Goal: Task Accomplishment & Management: Use online tool/utility

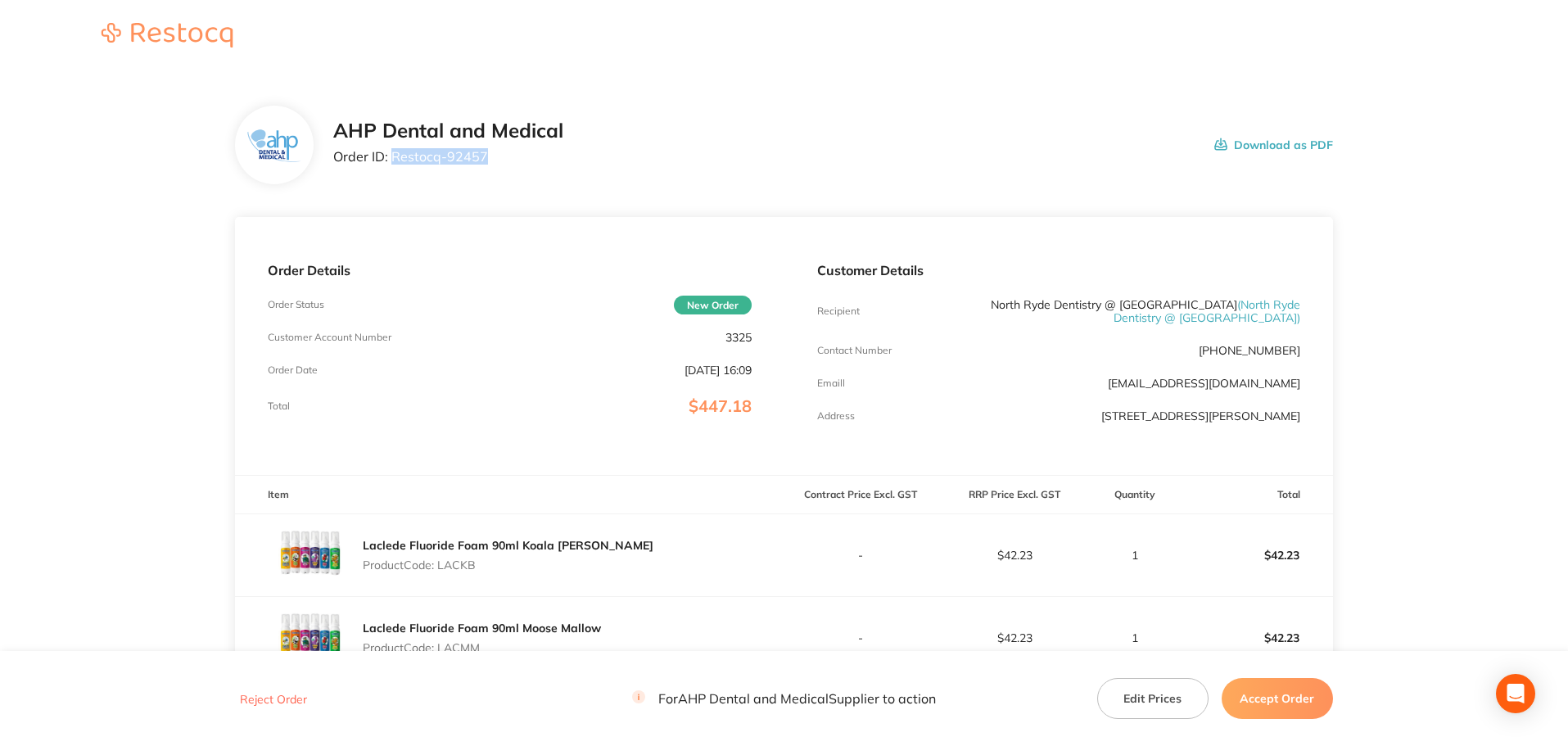
drag, startPoint x: 499, startPoint y: 159, endPoint x: 393, endPoint y: 156, distance: 106.0
click at [393, 156] on p "Order ID: Restocq- 92457" at bounding box center [448, 156] width 230 height 15
copy p "Restocq- 92457"
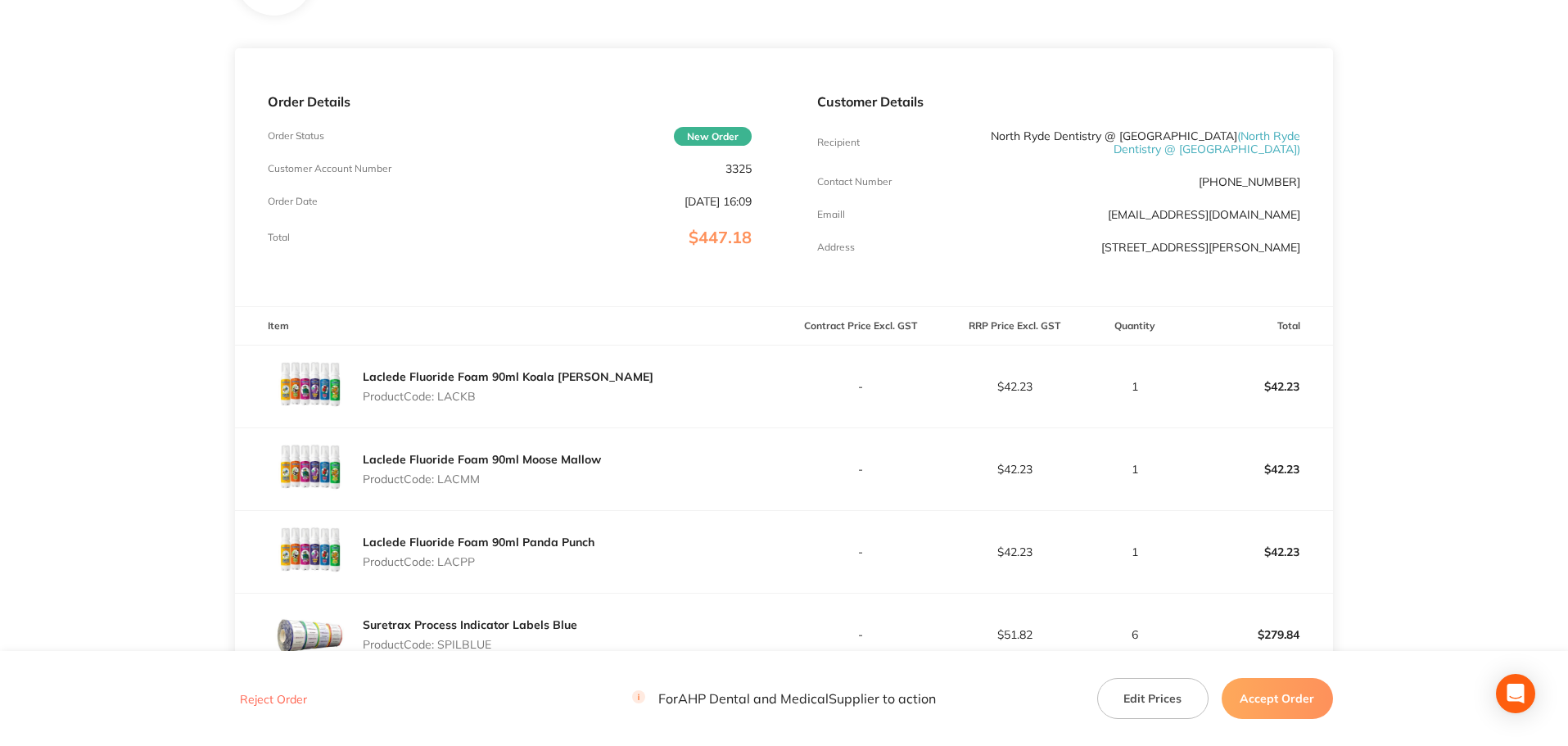
scroll to position [409, 0]
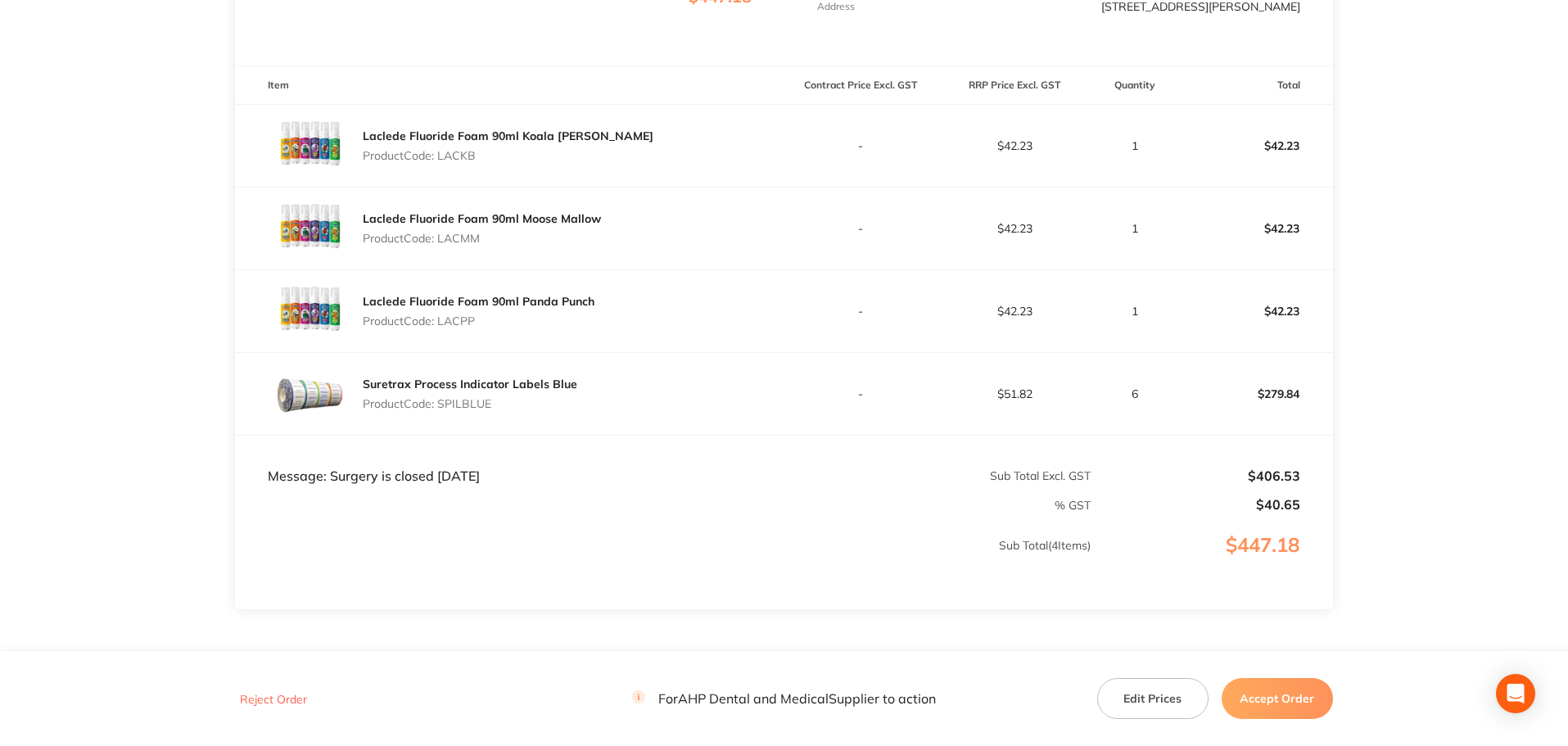
click at [1289, 686] on button "Accept Order" at bounding box center [1278, 697] width 111 height 41
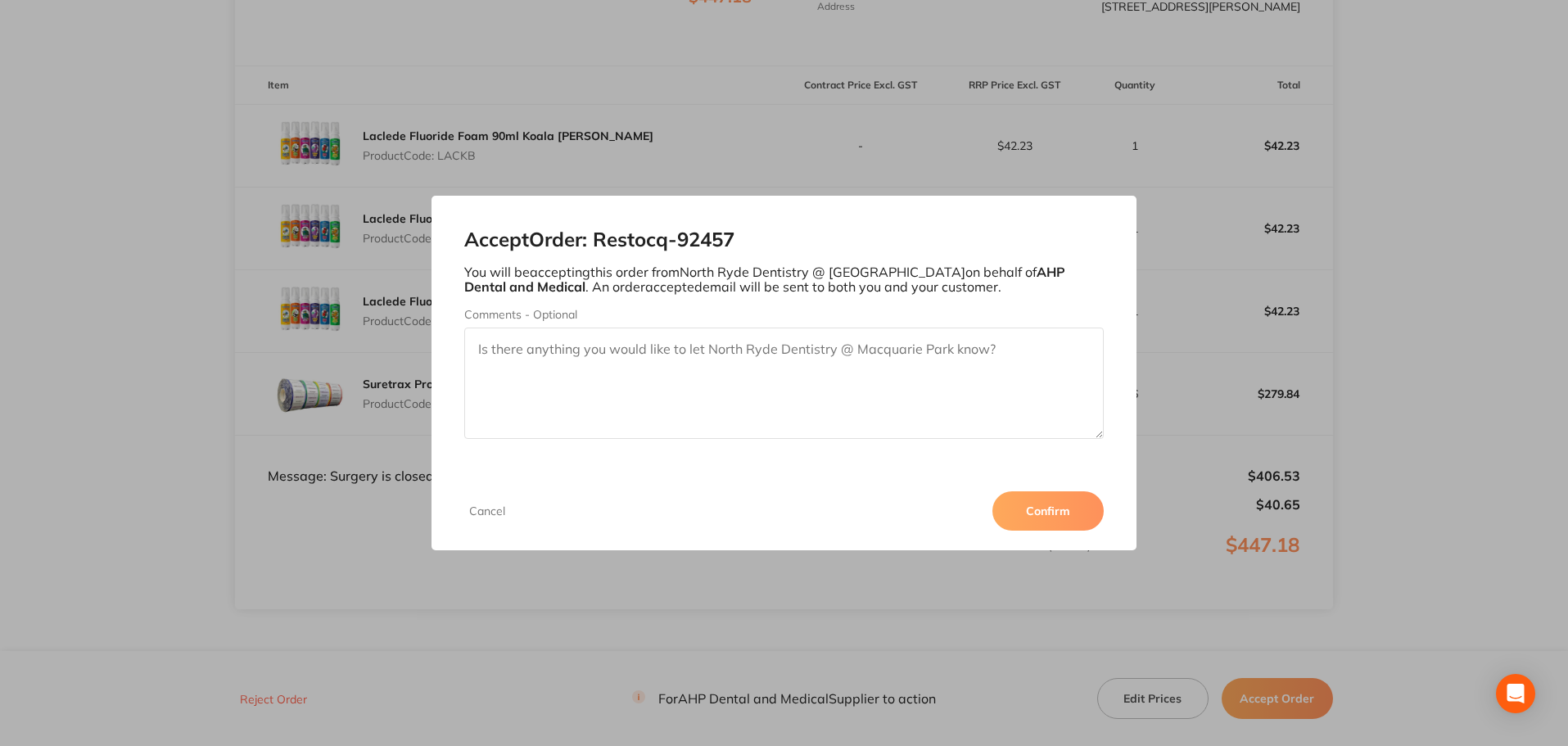
click at [892, 388] on textarea "Comments - Optional" at bounding box center [784, 382] width 640 height 111
paste textarea "Thank you for your order. Unfortunately the Laclede Moose Mallow has been disco…"
type textarea "Thank you for your order. Unfortunately the Laclede Moose Mallow has been disco…"
click at [1047, 511] on button "Confirm" at bounding box center [1048, 511] width 111 height 40
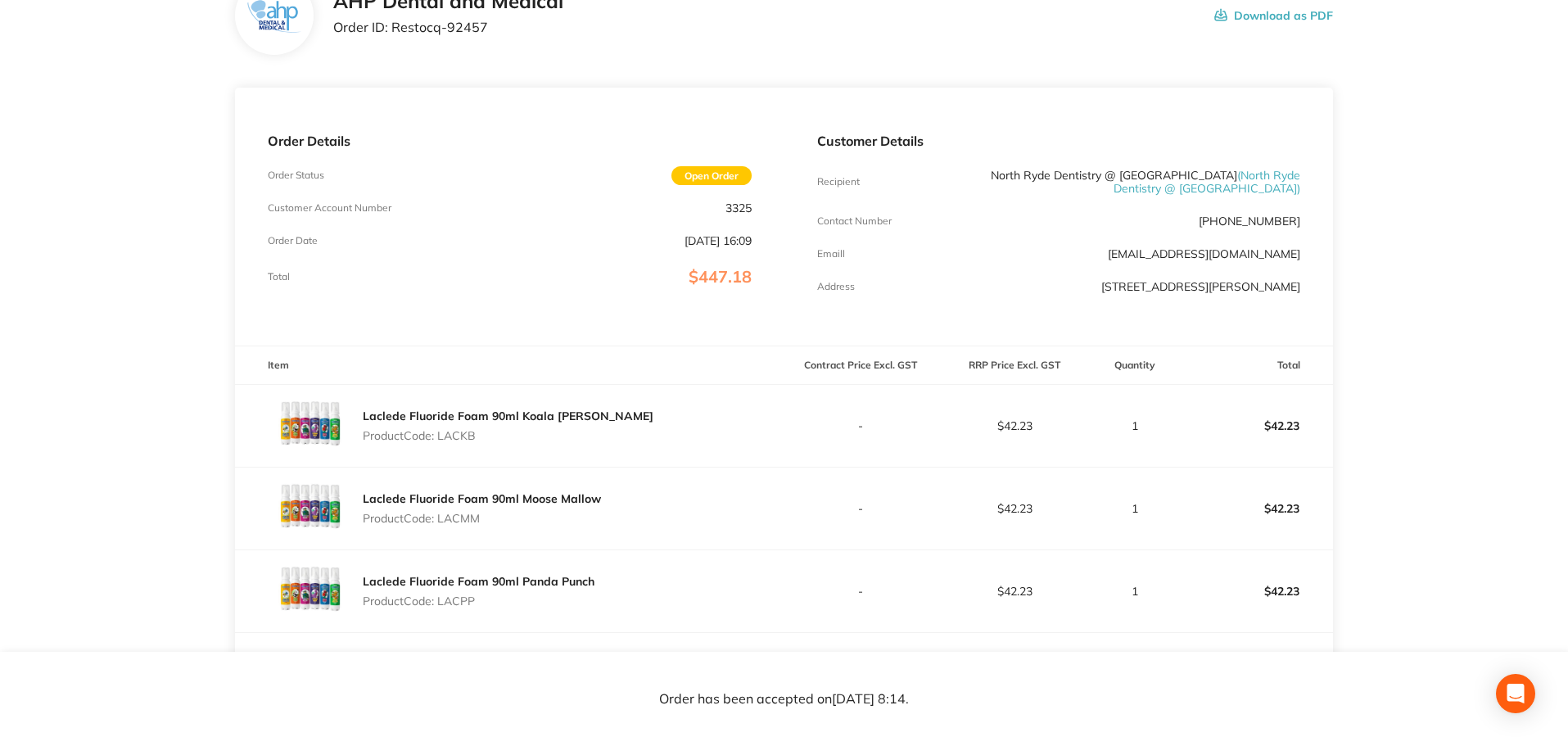
scroll to position [0, 0]
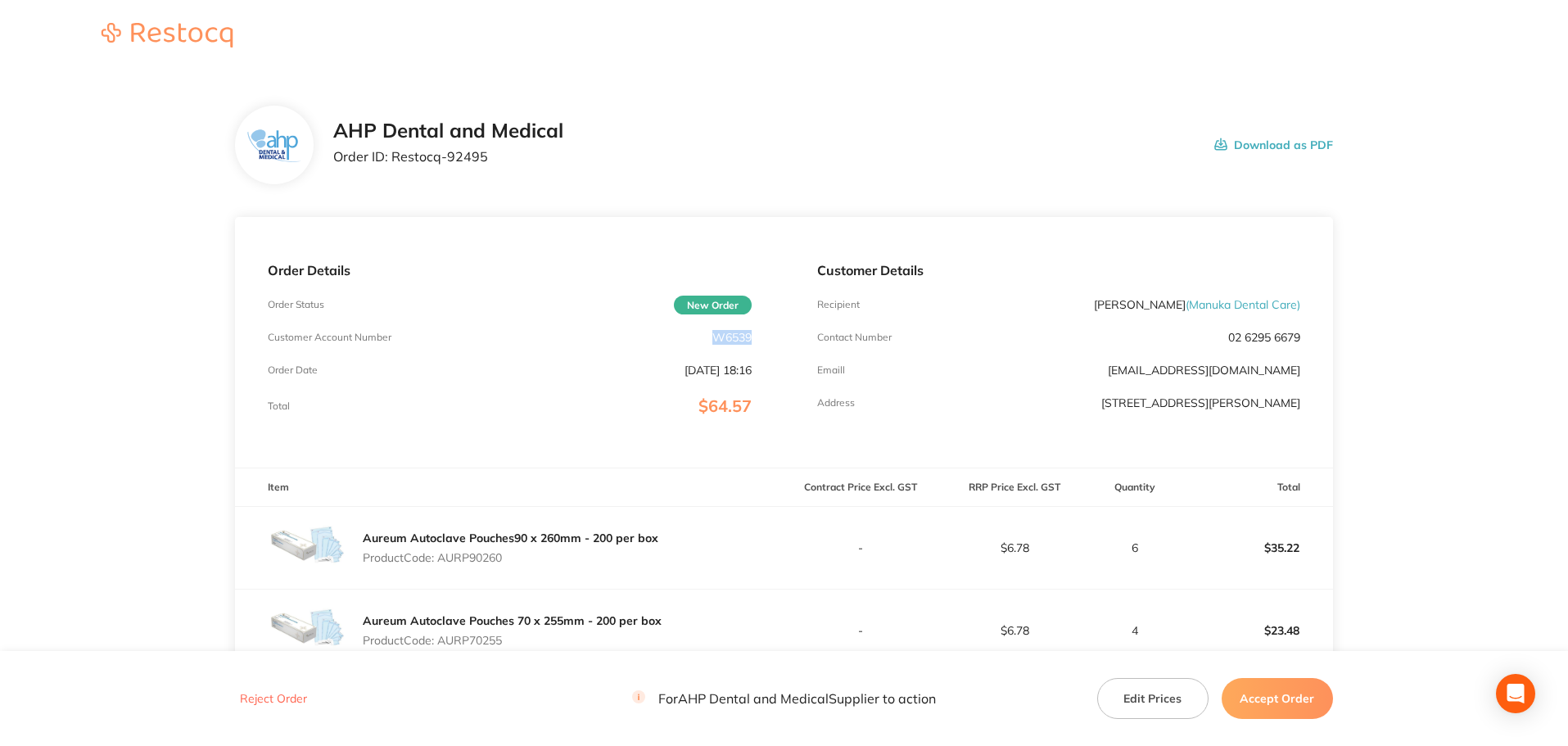
drag, startPoint x: 701, startPoint y: 334, endPoint x: 759, endPoint y: 342, distance: 58.5
click at [759, 342] on div "Order Details Order Status New Order Customer Account Number W6539 Order Date S…" at bounding box center [509, 342] width 549 height 251
copy p "W6539"
drag, startPoint x: 461, startPoint y: 158, endPoint x: 394, endPoint y: 157, distance: 67.0
click at [394, 157] on p "Order ID: Restocq- 92495" at bounding box center [448, 156] width 230 height 15
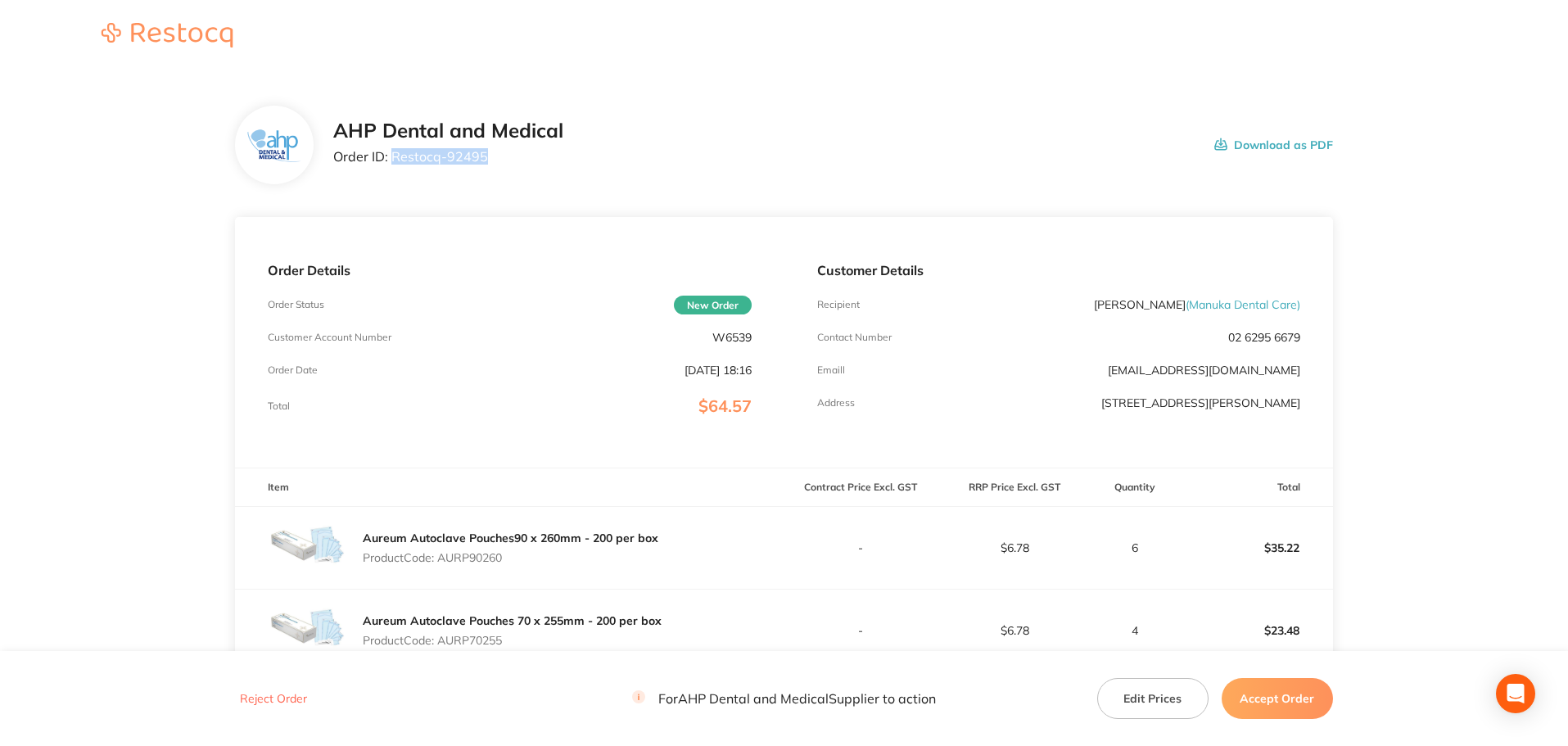
copy p "Restocq- 92495"
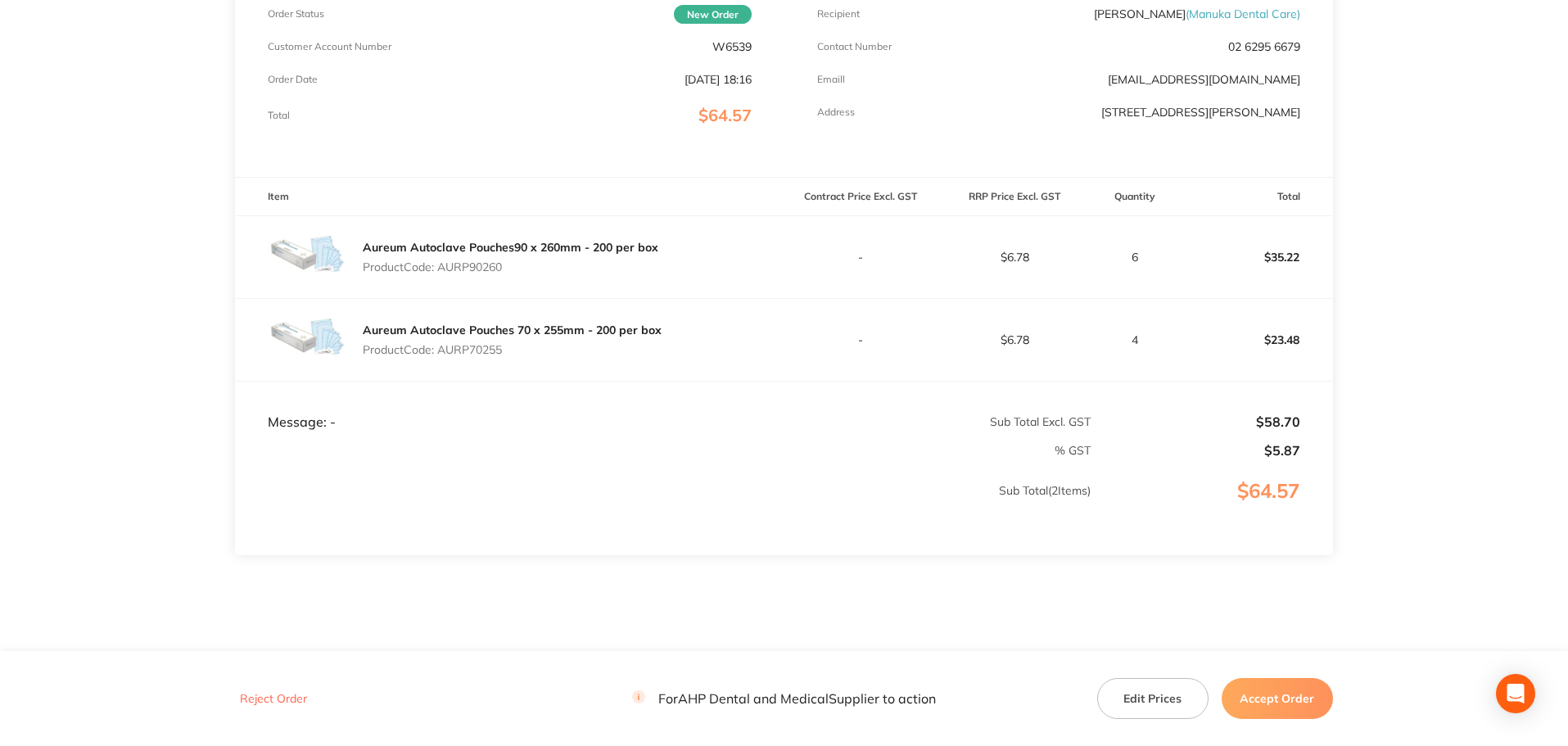
scroll to position [326, 0]
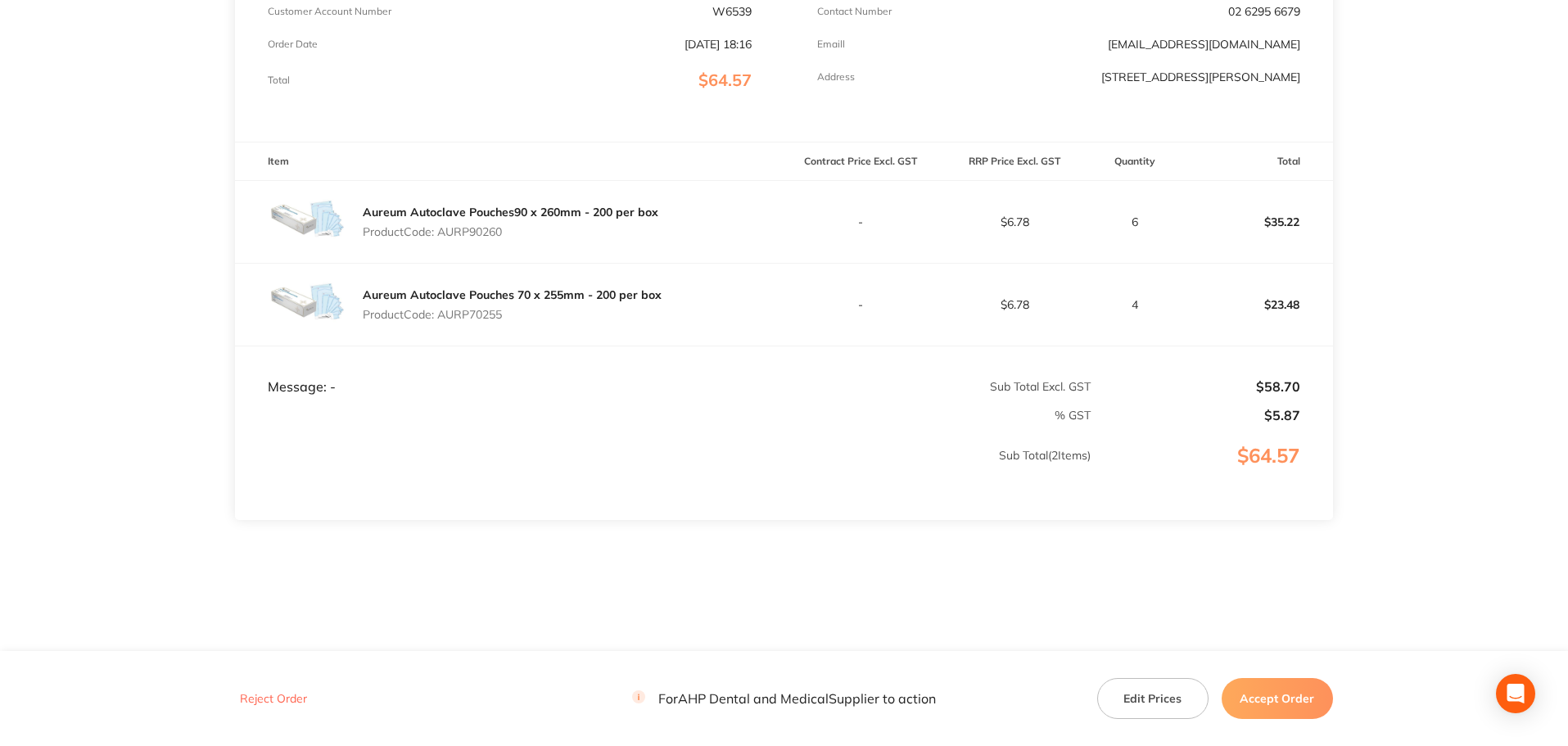
click at [1269, 697] on button "Accept Order" at bounding box center [1278, 697] width 111 height 41
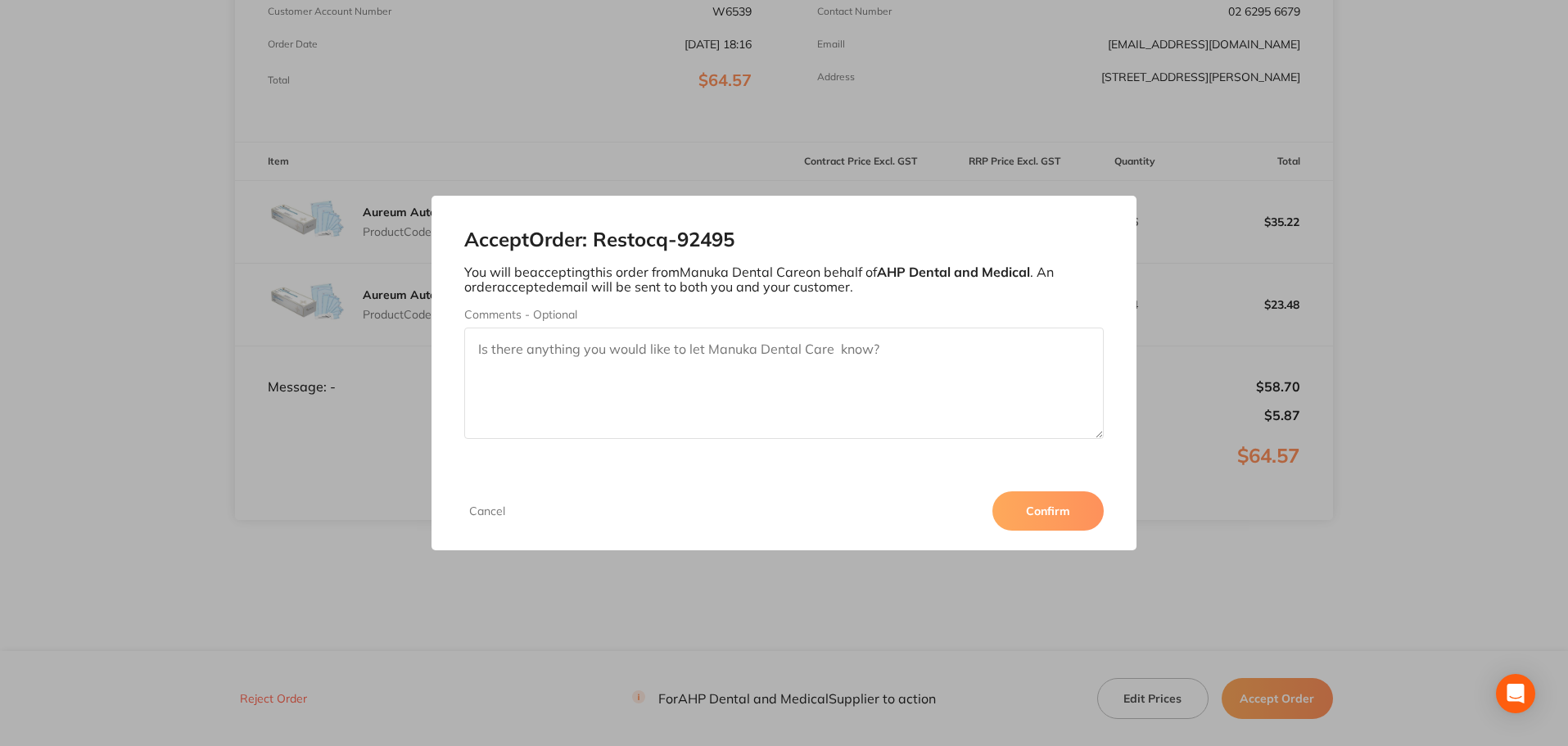
click at [1026, 511] on button "Confirm" at bounding box center [1048, 511] width 111 height 40
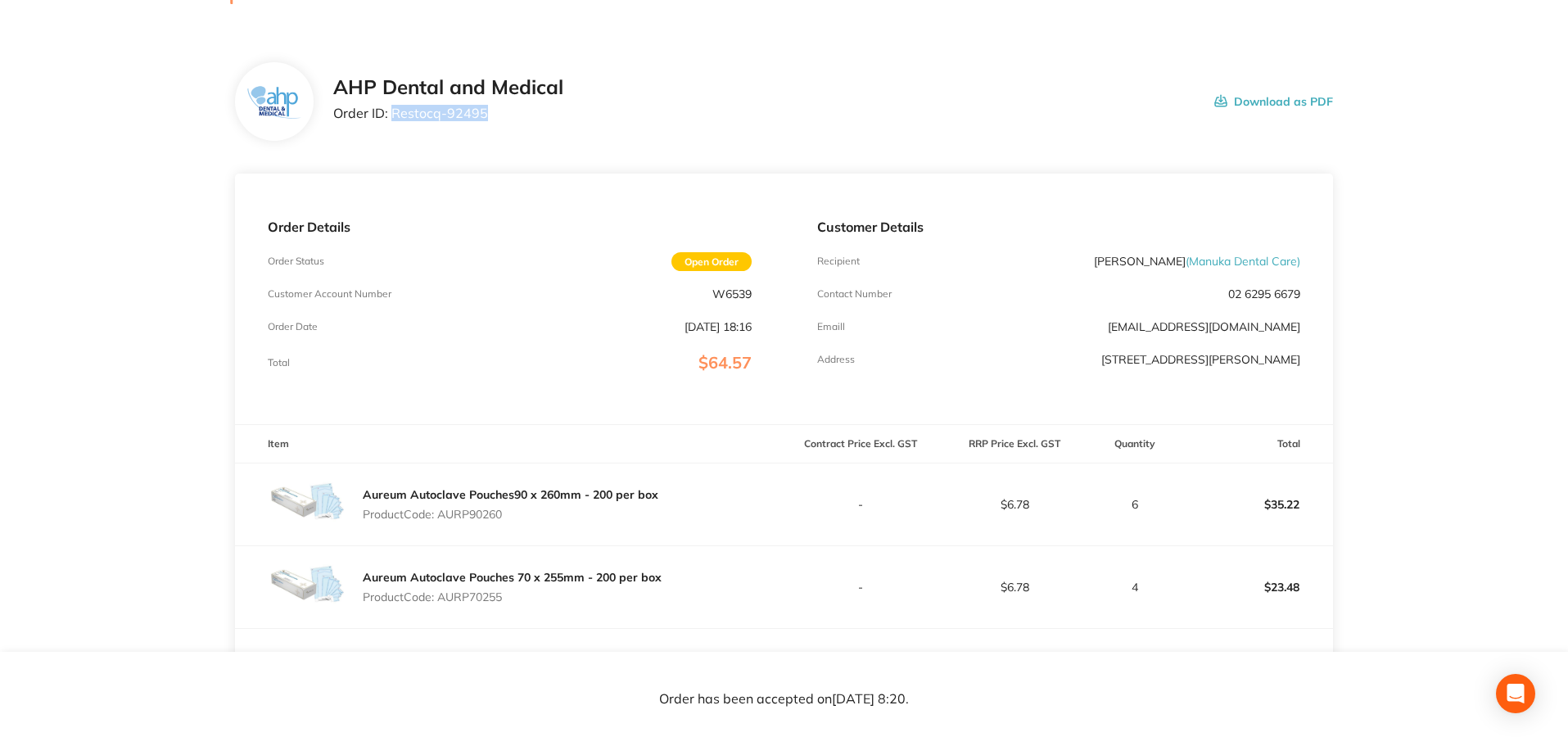
scroll to position [0, 0]
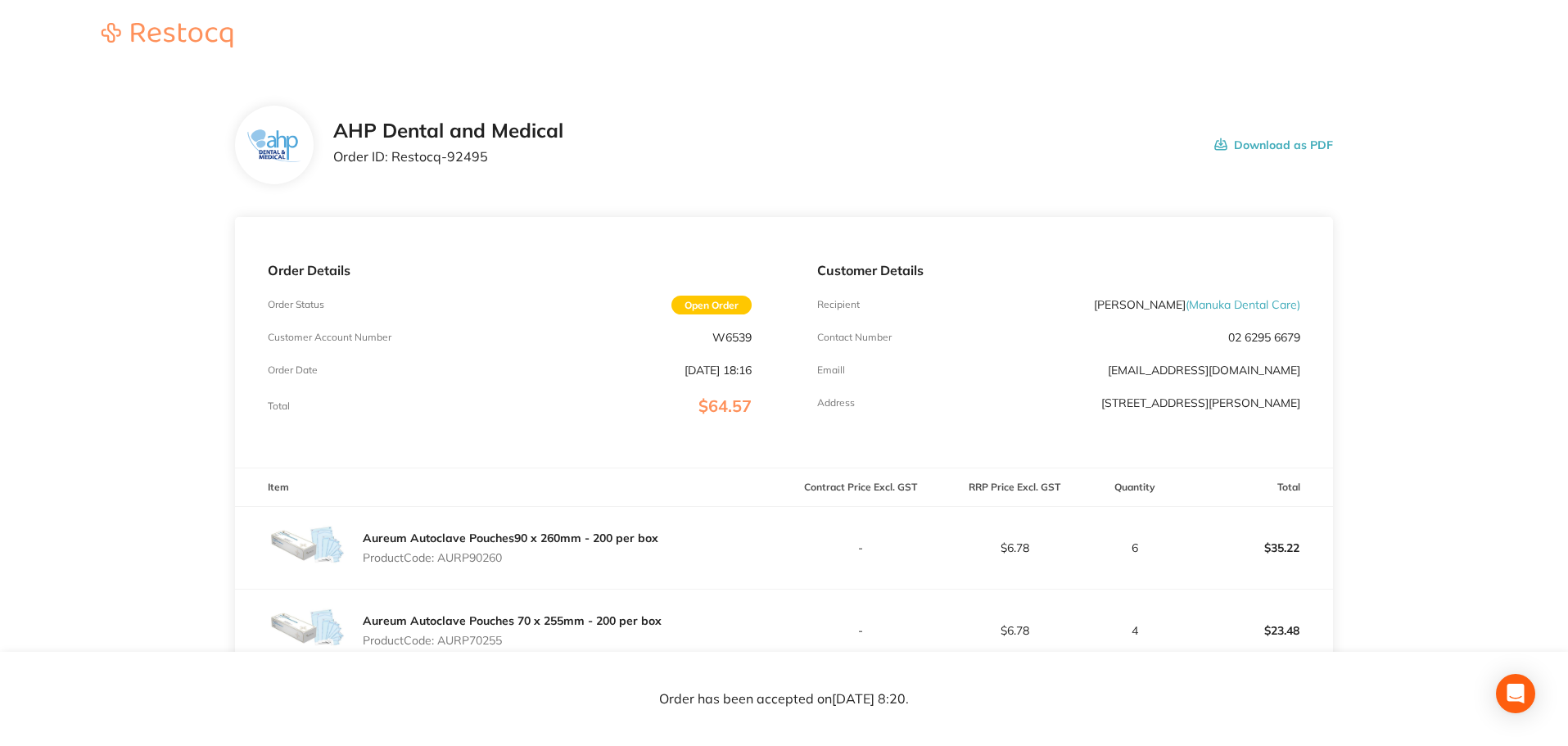
click at [456, 259] on div "Order Details Order Status Open Order Customer Account Number W6539 Order Date …" at bounding box center [509, 342] width 549 height 251
